Goal: Task Accomplishment & Management: Complete application form

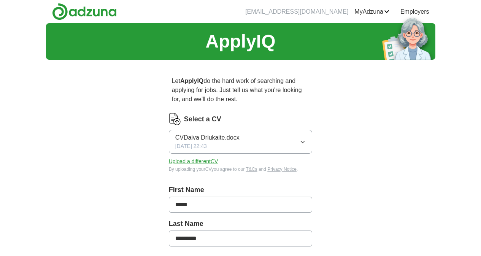
click at [180, 157] on button "Upload a different CV" at bounding box center [193, 161] width 49 height 8
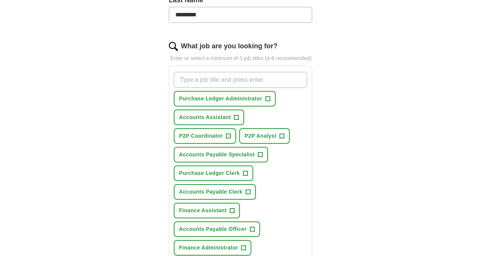
scroll to position [447, 0]
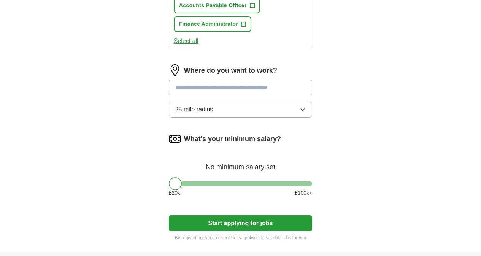
click at [240, 215] on button "Start applying for jobs" at bounding box center [241, 223] width 144 height 16
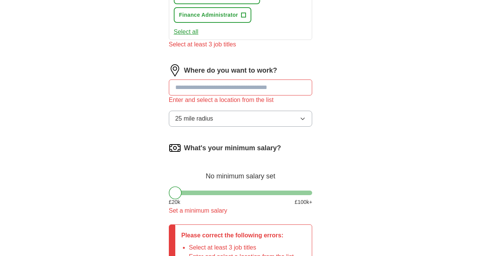
click at [245, 191] on div at bounding box center [241, 193] width 144 height 5
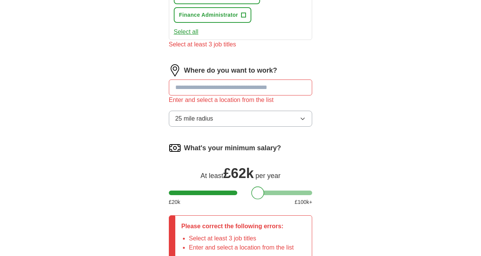
click at [212, 191] on div at bounding box center [241, 193] width 144 height 5
click at [199, 142] on div "What's your minimum salary? At least £ 46k per year £ 20 k £ 100 k+" at bounding box center [241, 177] width 144 height 70
click at [189, 142] on div "What's your minimum salary? At least £ 46k per year £ 20 k £ 100 k+" at bounding box center [241, 177] width 144 height 70
click at [183, 191] on div at bounding box center [241, 193] width 144 height 5
click at [176, 191] on div at bounding box center [241, 193] width 144 height 5
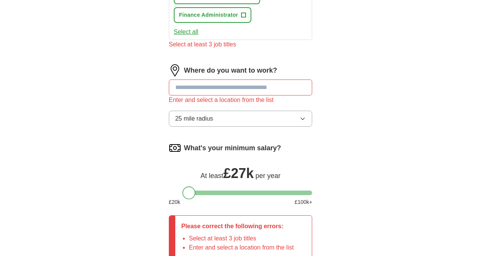
click at [183, 142] on div "What's your minimum salary? At least £ 27k per year £ 20 k £ 100 k+" at bounding box center [241, 177] width 144 height 70
click at [183, 191] on div at bounding box center [241, 193] width 144 height 5
click at [196, 79] on input at bounding box center [241, 87] width 144 height 16
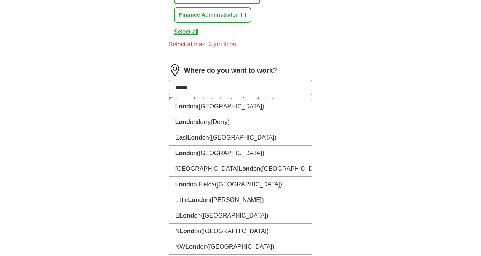
type input "******"
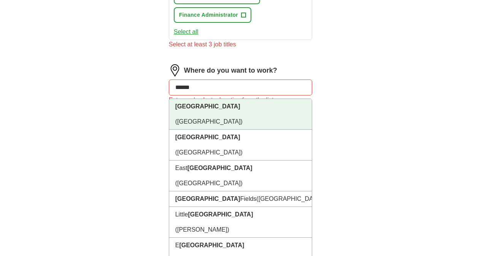
click at [183, 118] on span "([GEOGRAPHIC_DATA])" at bounding box center [208, 121] width 67 height 6
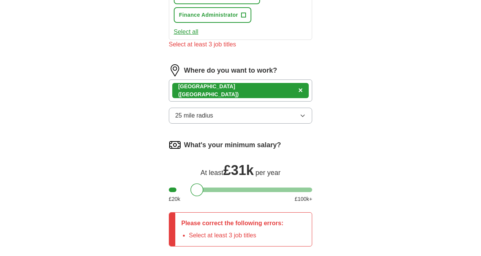
drag, startPoint x: 225, startPoint y: 203, endPoint x: 397, endPoint y: 135, distance: 184.5
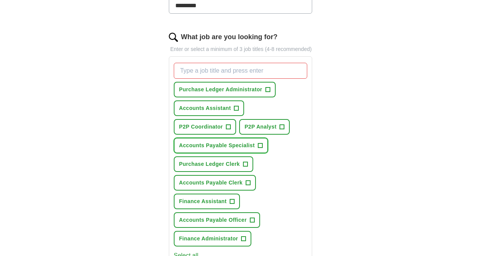
click at [243, 141] on span "Accounts Payable Specialist" at bounding box center [217, 145] width 76 height 8
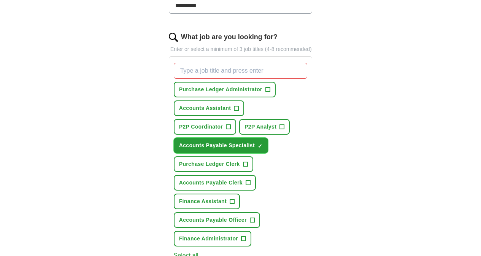
click at [0, 0] on span "×" at bounding box center [0, 0] width 0 height 0
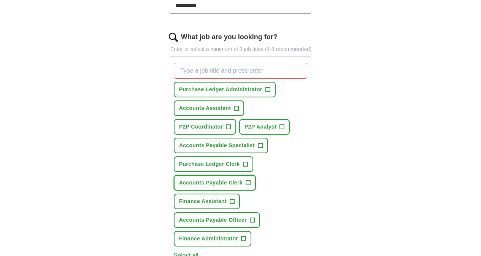
click at [243, 179] on span "Accounts Payable Clerk" at bounding box center [211, 183] width 64 height 8
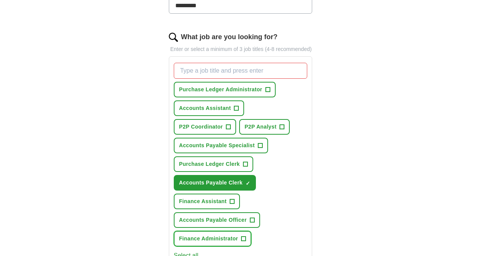
click at [210, 235] on span "Finance Administrator" at bounding box center [208, 239] width 59 height 8
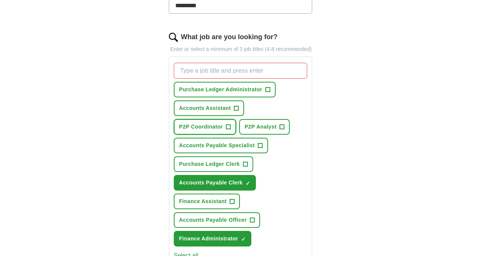
click at [223, 123] on span "P2P Coordinator" at bounding box center [201, 127] width 44 height 8
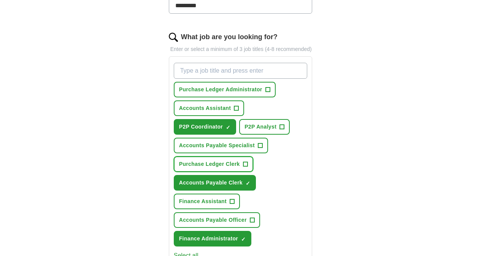
click at [197, 160] on span "Purchase Ledger Clerk" at bounding box center [209, 164] width 61 height 8
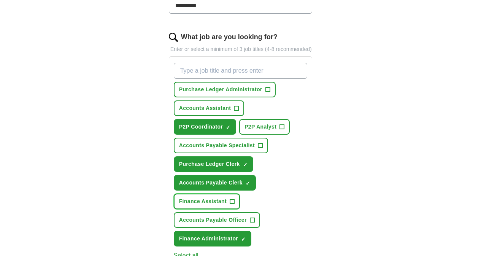
click at [197, 197] on span "Finance Assistant" at bounding box center [203, 201] width 48 height 8
click at [180, 100] on button "Accounts Assistant +" at bounding box center [209, 108] width 70 height 16
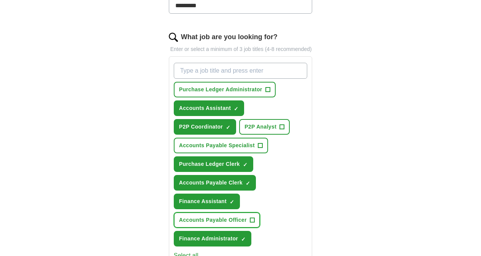
click at [247, 216] on span "Accounts Payable Officer" at bounding box center [213, 220] width 68 height 8
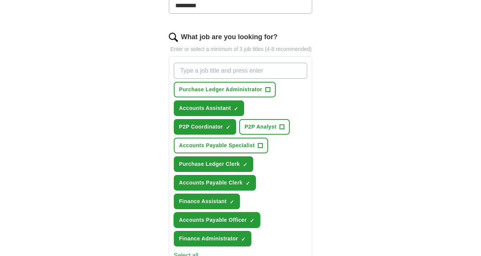
scroll to position [456, 0]
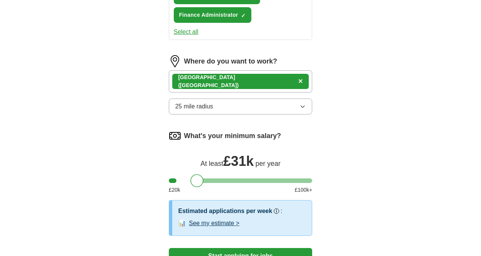
click at [175, 178] on div at bounding box center [241, 180] width 144 height 5
click at [184, 174] on div at bounding box center [190, 180] width 13 height 13
click at [213, 248] on button "Start applying for jobs" at bounding box center [241, 256] width 144 height 16
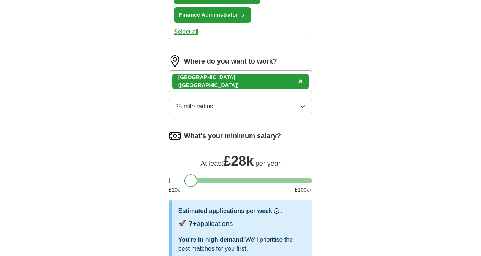
select select "**"
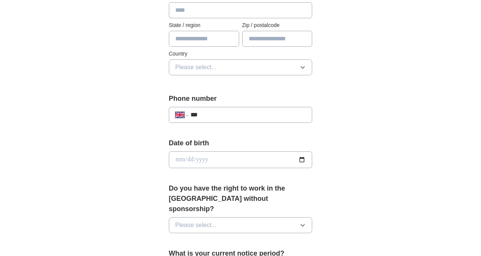
scroll to position [447, 0]
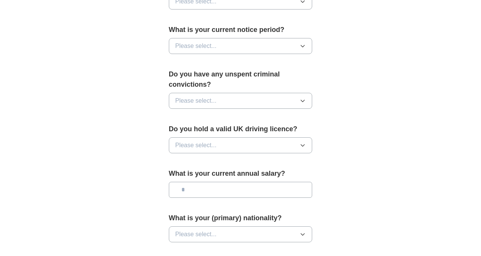
click at [245, 93] on button "Please select..." at bounding box center [241, 101] width 144 height 16
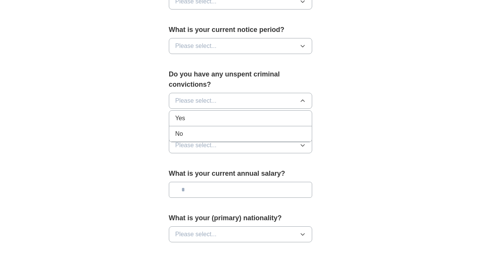
click at [244, 129] on div "No" at bounding box center [240, 133] width 131 height 9
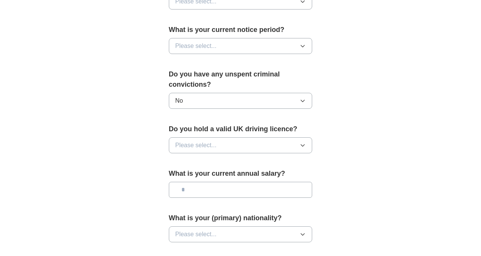
click at [244, 137] on button "Please select..." at bounding box center [241, 145] width 144 height 16
click at [244, 174] on div "No" at bounding box center [240, 178] width 131 height 9
click at [237, 38] on button "Please select..." at bounding box center [241, 46] width 144 height 16
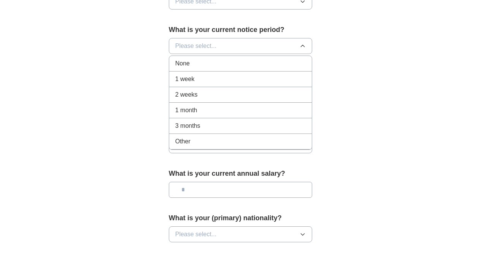
click at [237, 59] on div "None" at bounding box center [240, 63] width 131 height 9
